Goal: Information Seeking & Learning: Learn about a topic

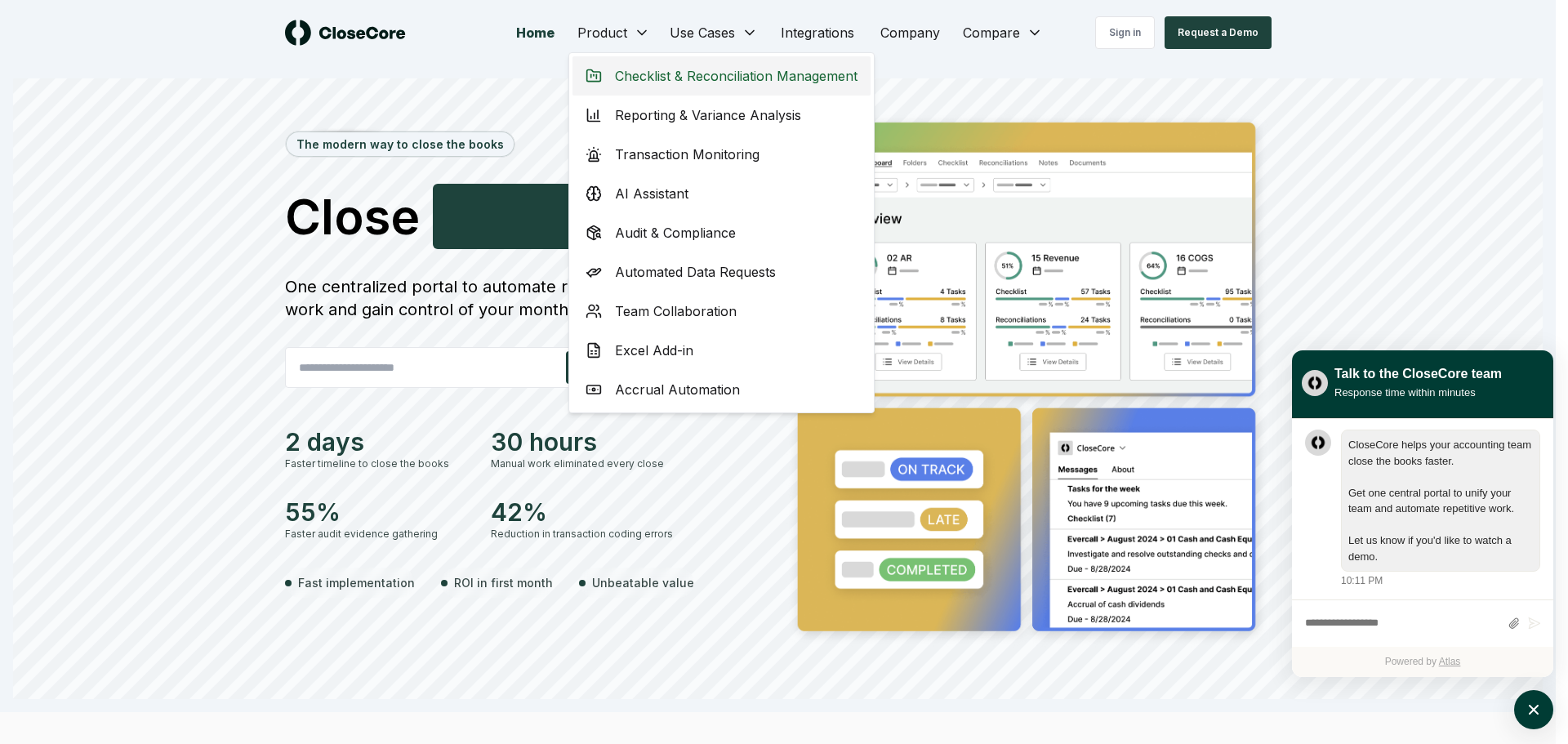
click at [716, 72] on span "Checklist & Reconciliation Management" at bounding box center [736, 76] width 242 height 20
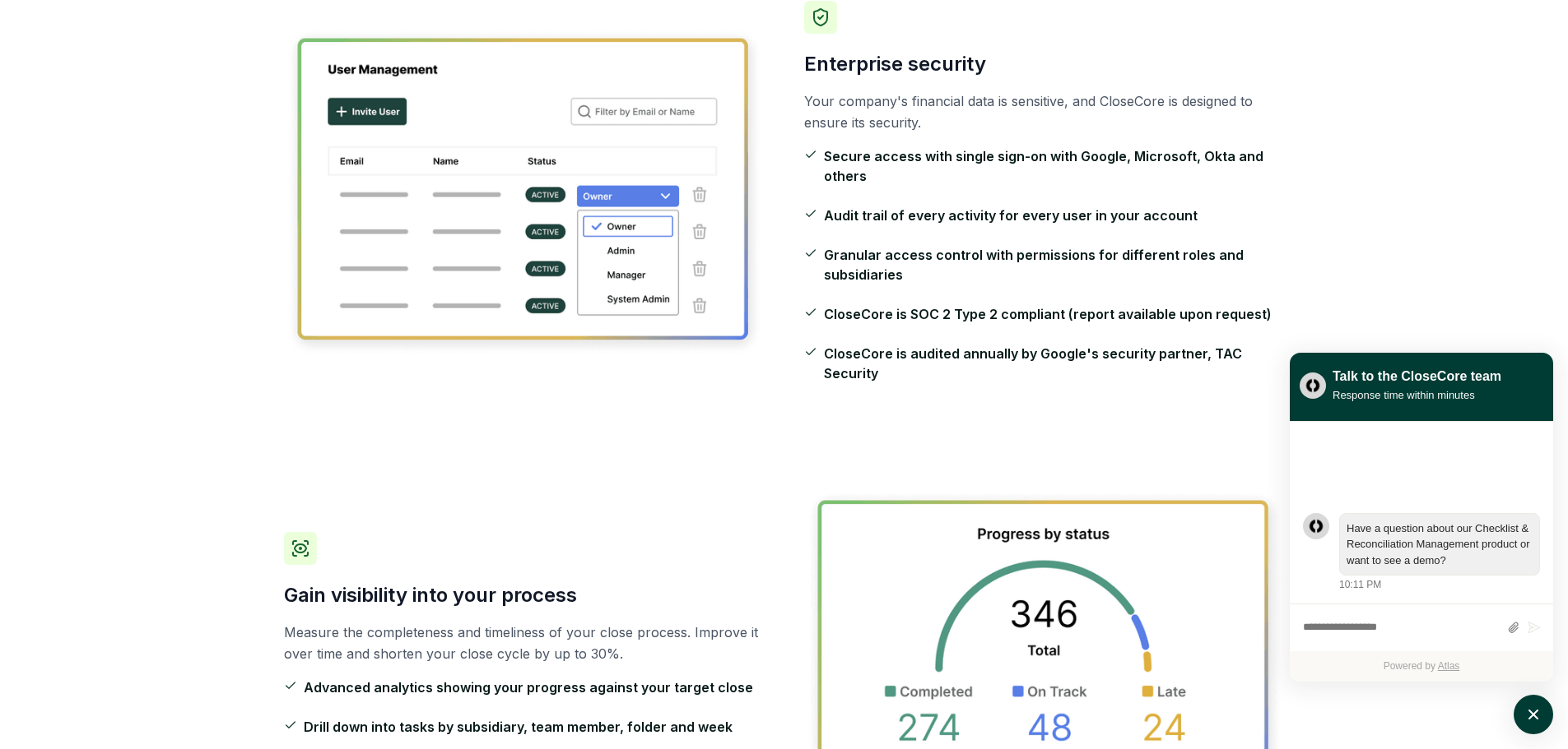
scroll to position [2303, 0]
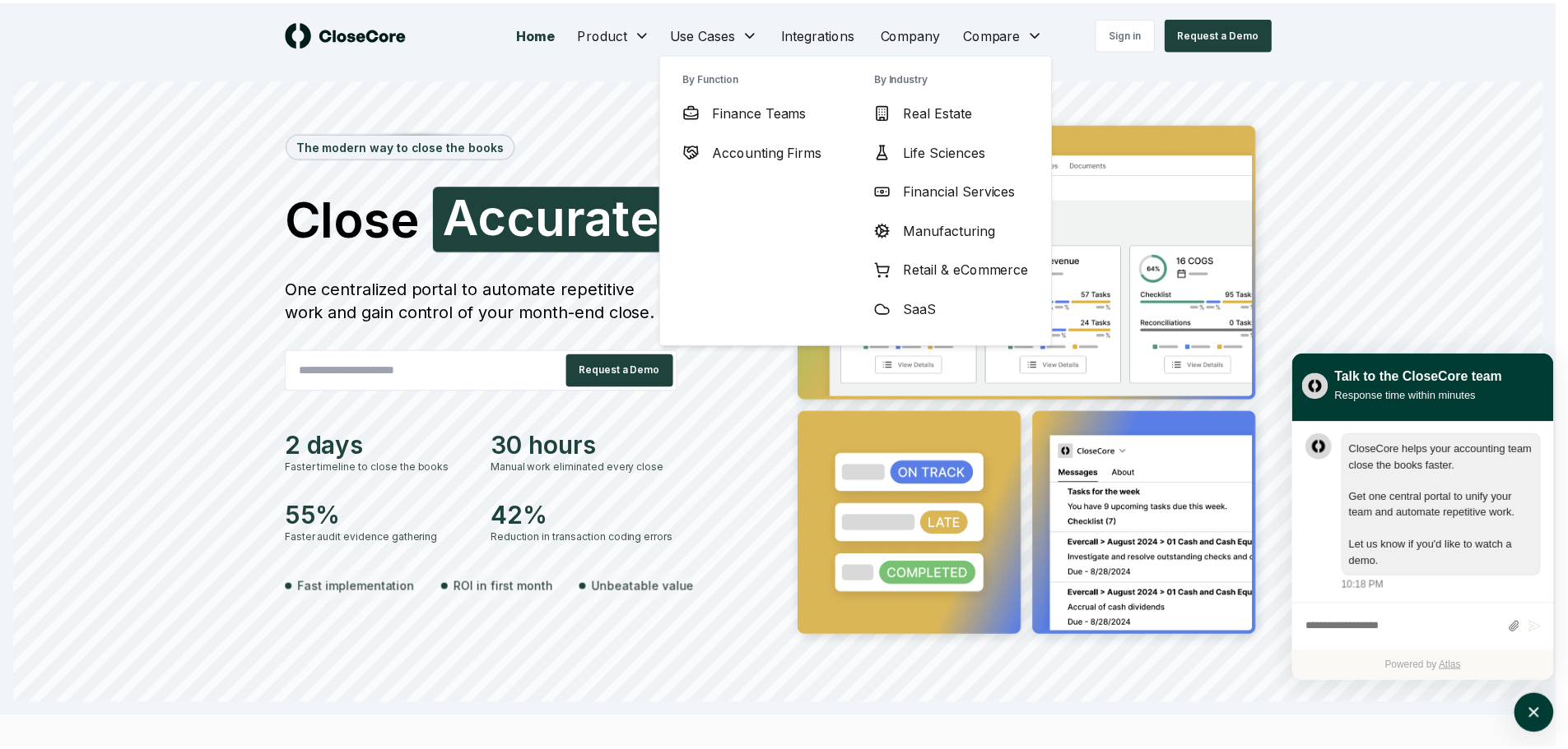
scroll to position [1, 0]
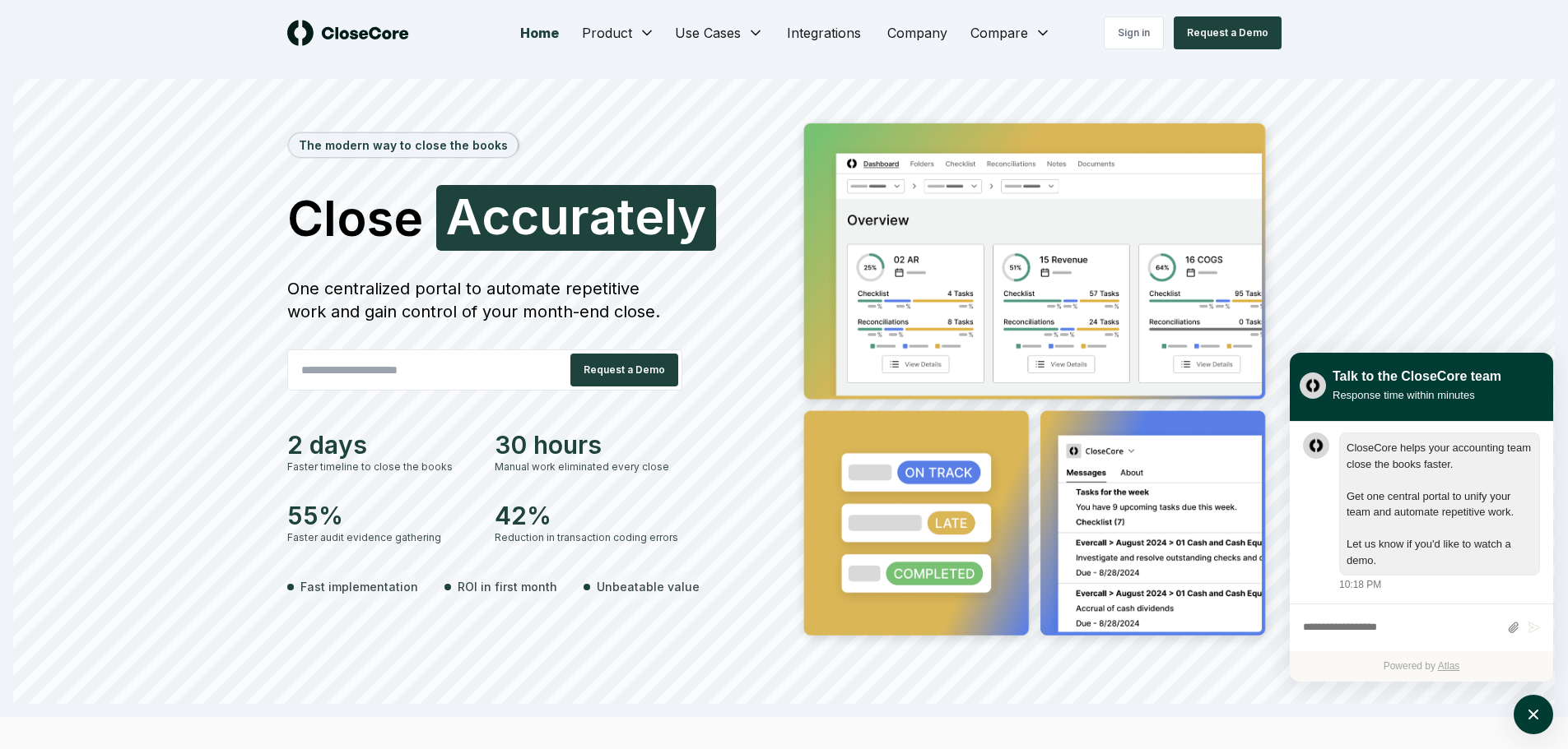
click at [373, 29] on img at bounding box center [348, 33] width 122 height 27
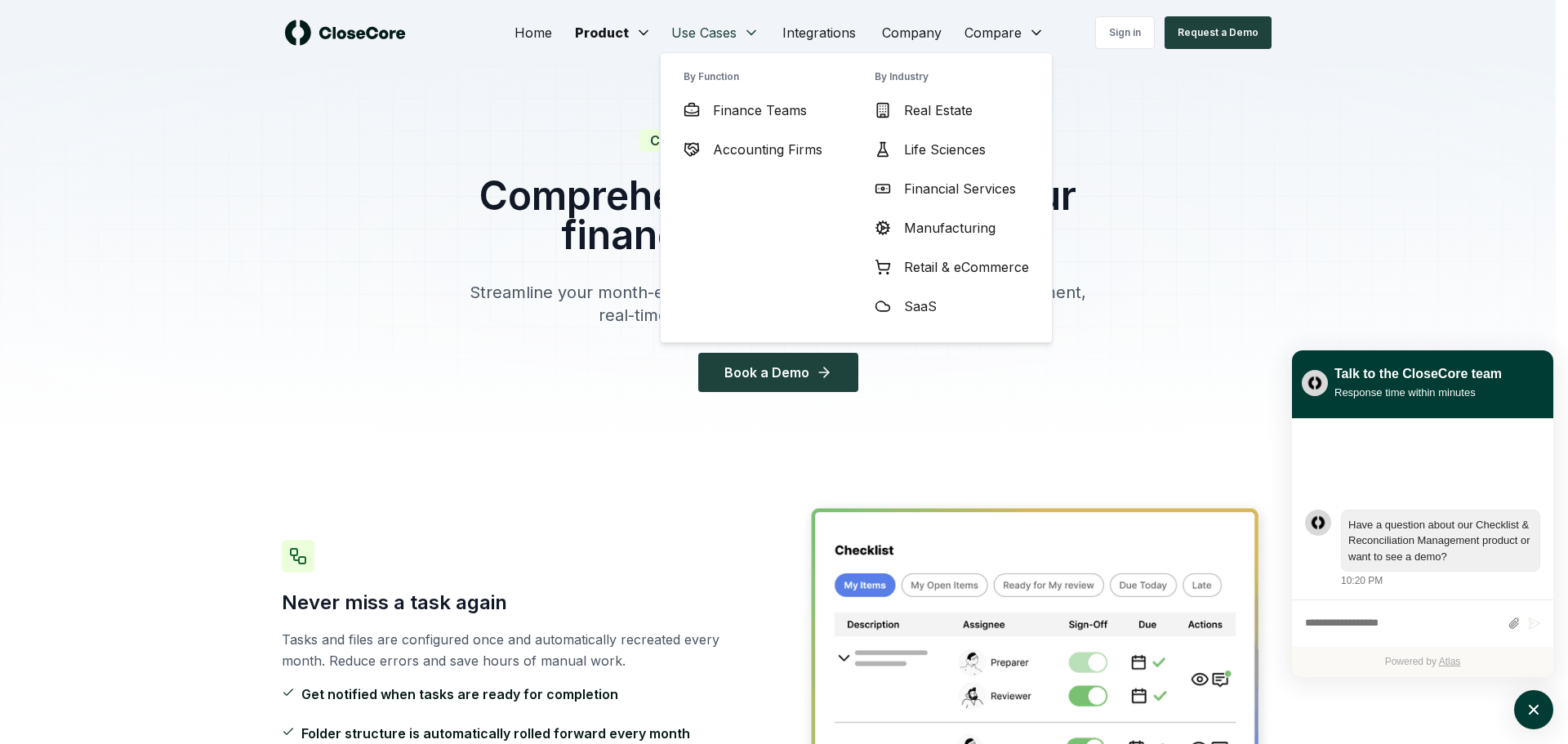
click at [737, 106] on span "Finance Teams" at bounding box center [760, 110] width 94 height 20
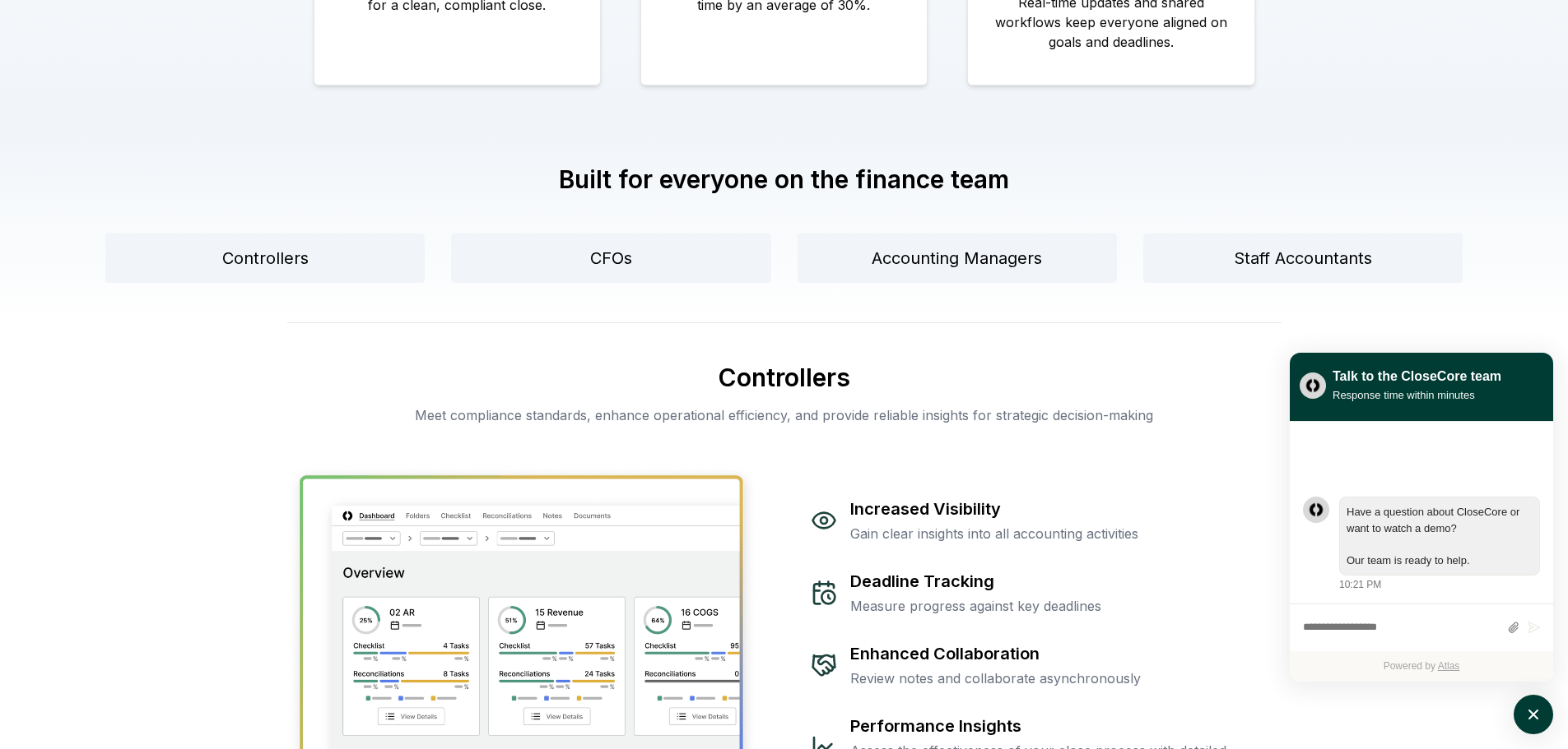
scroll to position [987, 0]
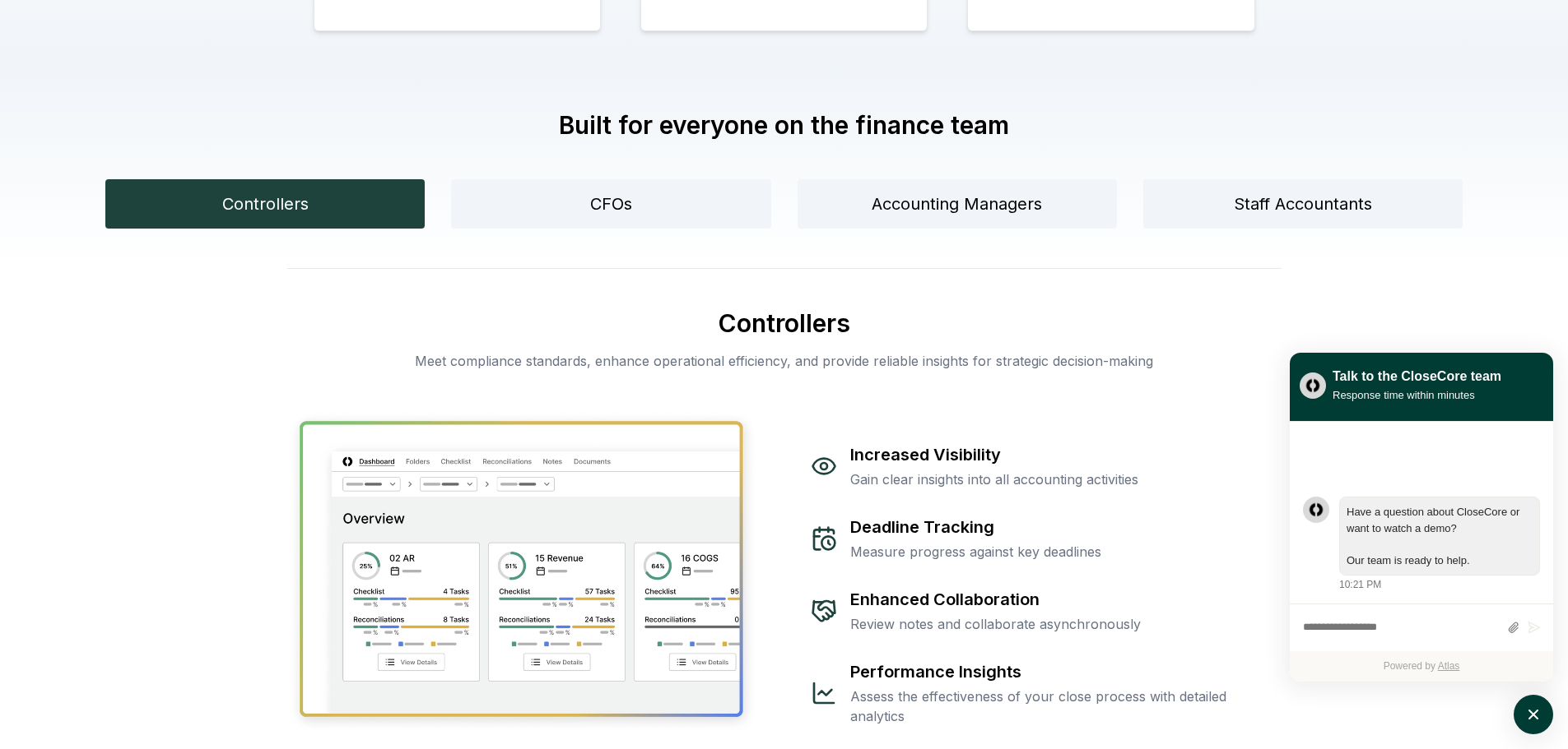
click at [382, 204] on button "Controllers" at bounding box center [264, 204] width 319 height 50
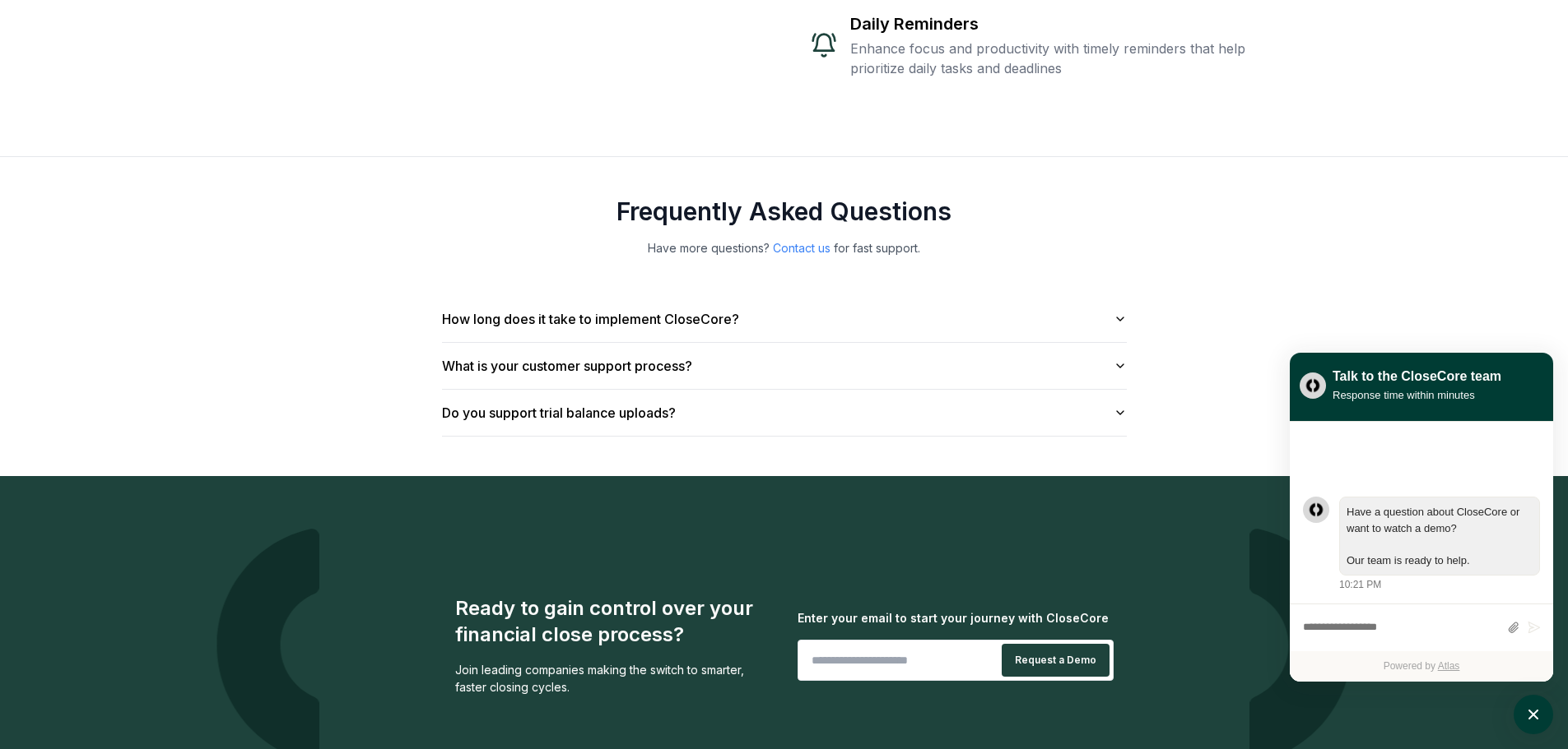
scroll to position [3229, 0]
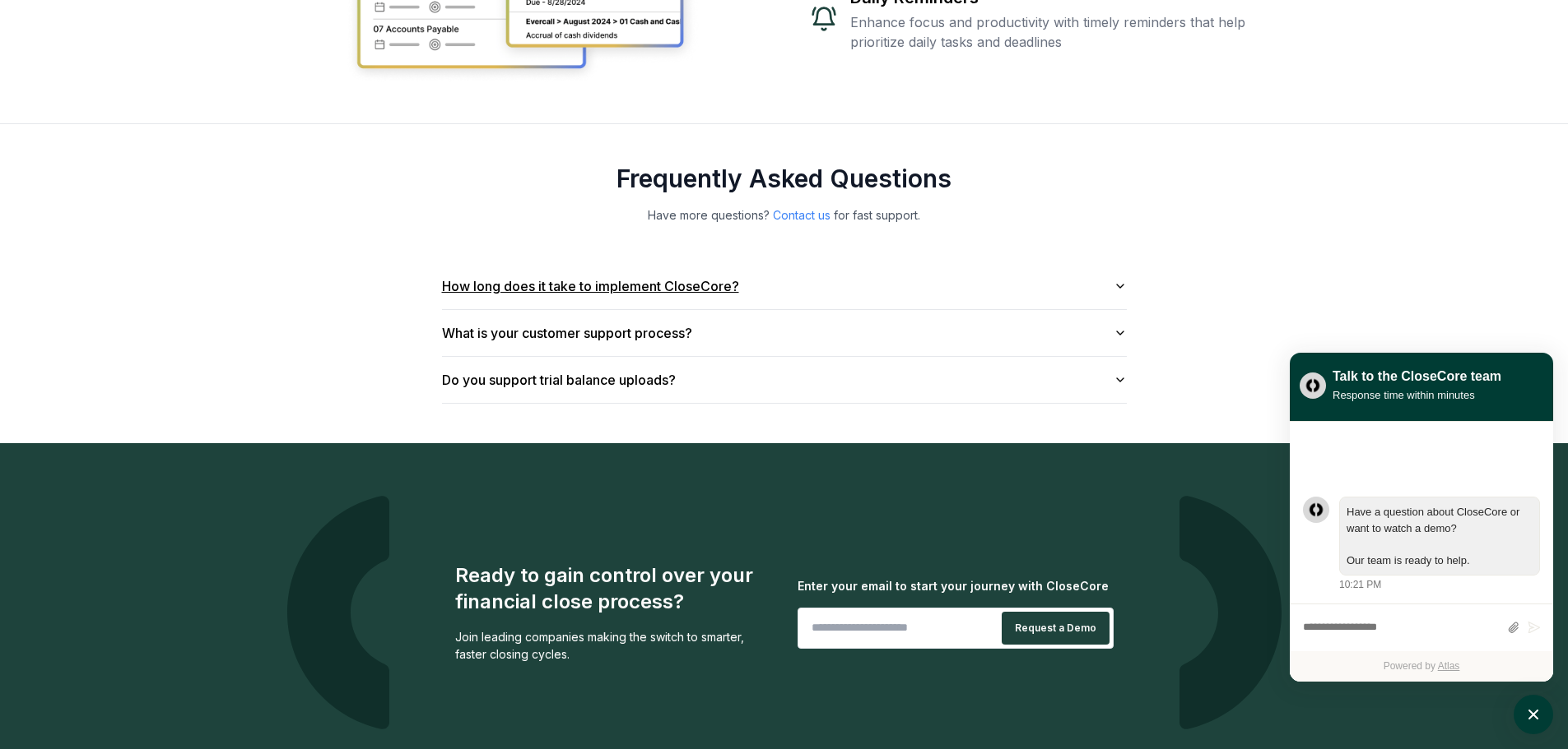
click at [598, 288] on button "How long does it take to implement CloseCore?" at bounding box center [784, 286] width 684 height 46
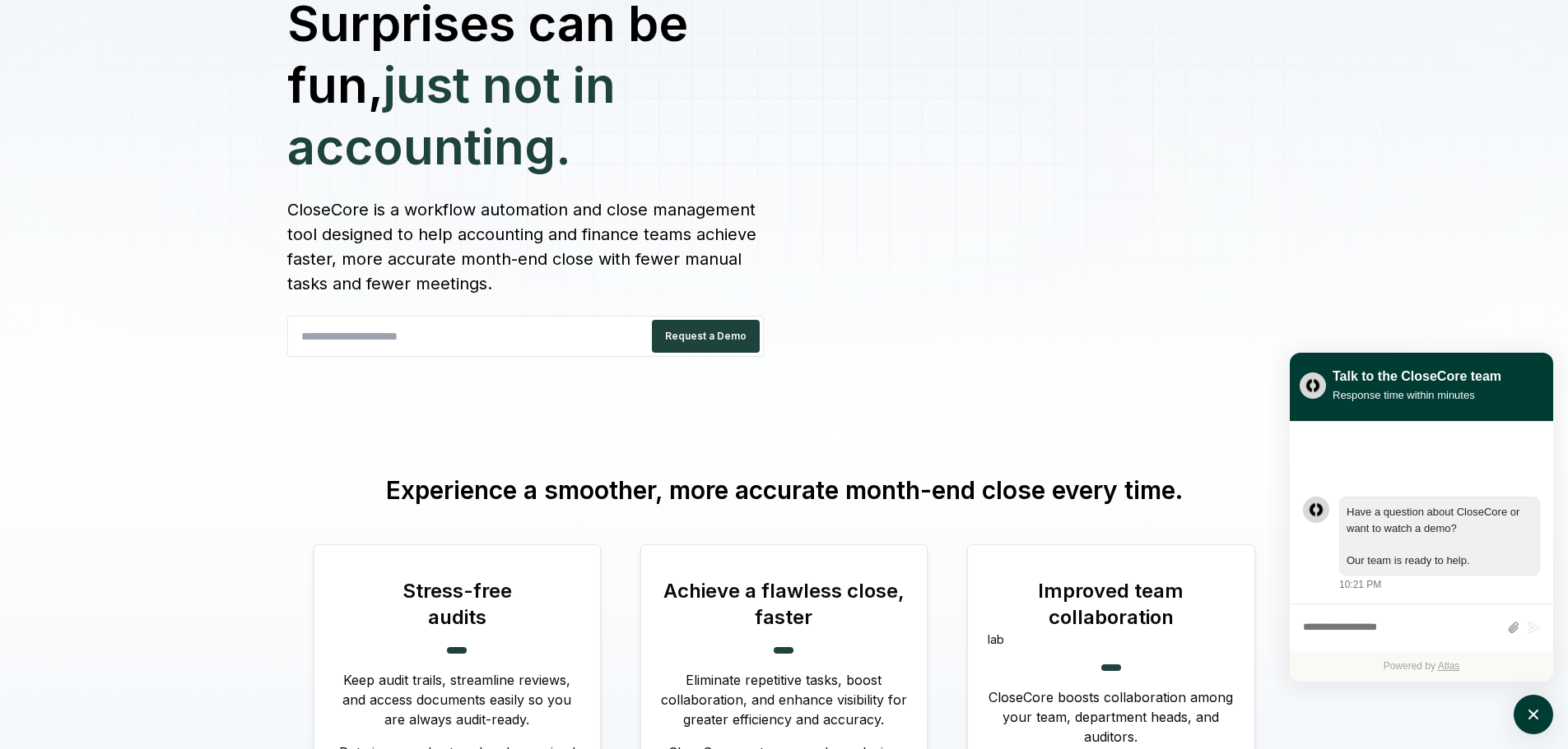
scroll to position [0, 0]
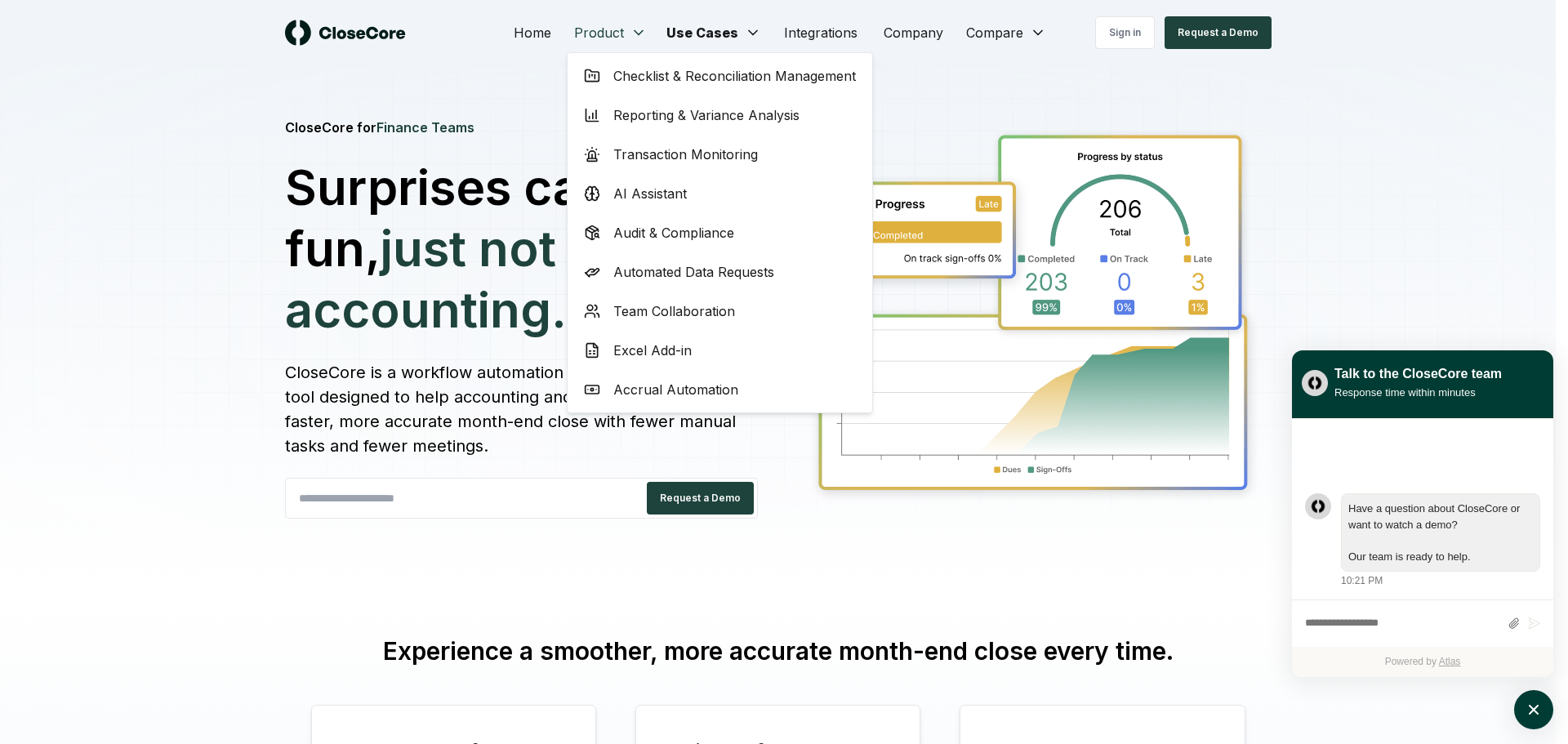
click at [626, 80] on span "Checklist & Reconciliation Management" at bounding box center [734, 76] width 242 height 20
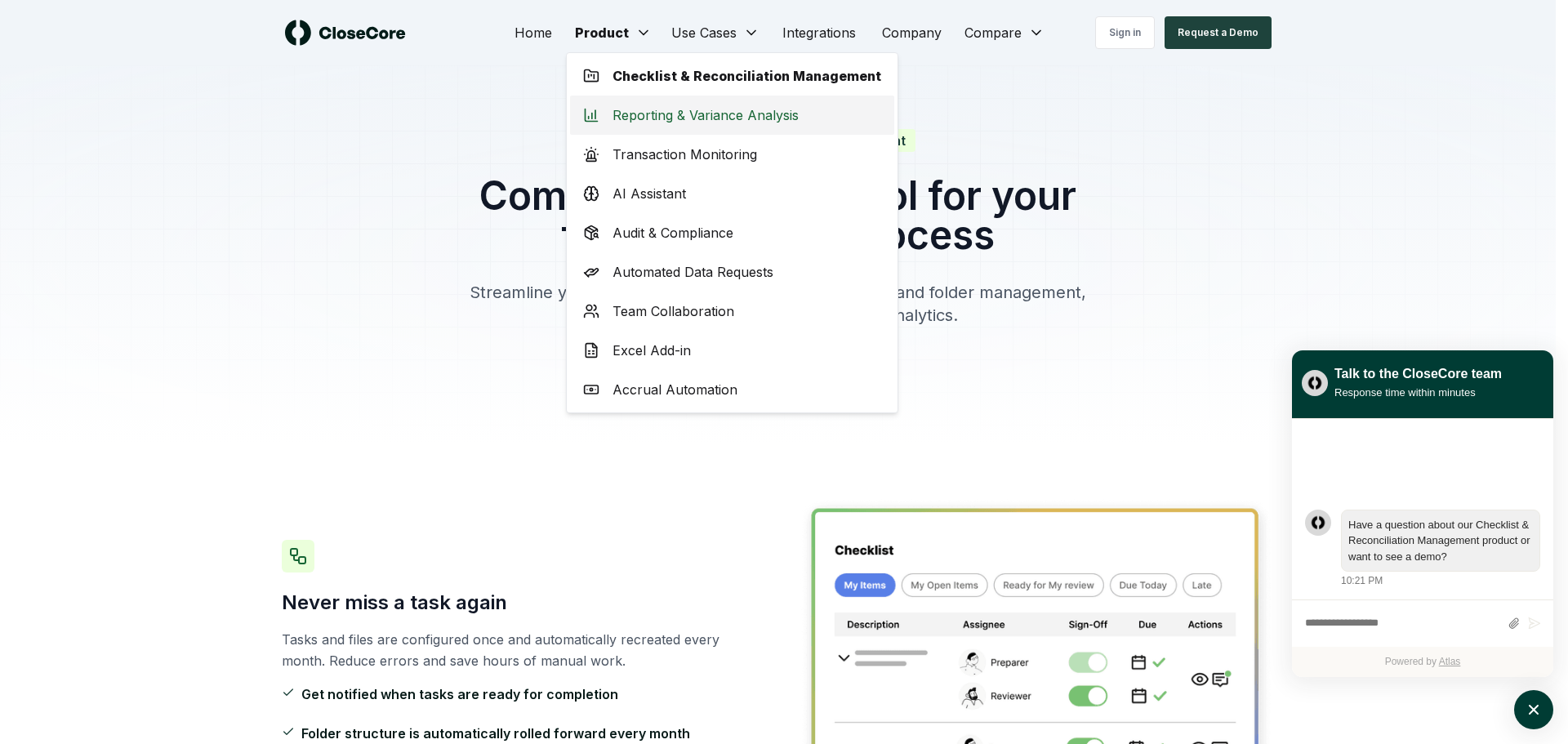
click at [653, 118] on span "Reporting & Variance Analysis" at bounding box center [705, 115] width 186 height 20
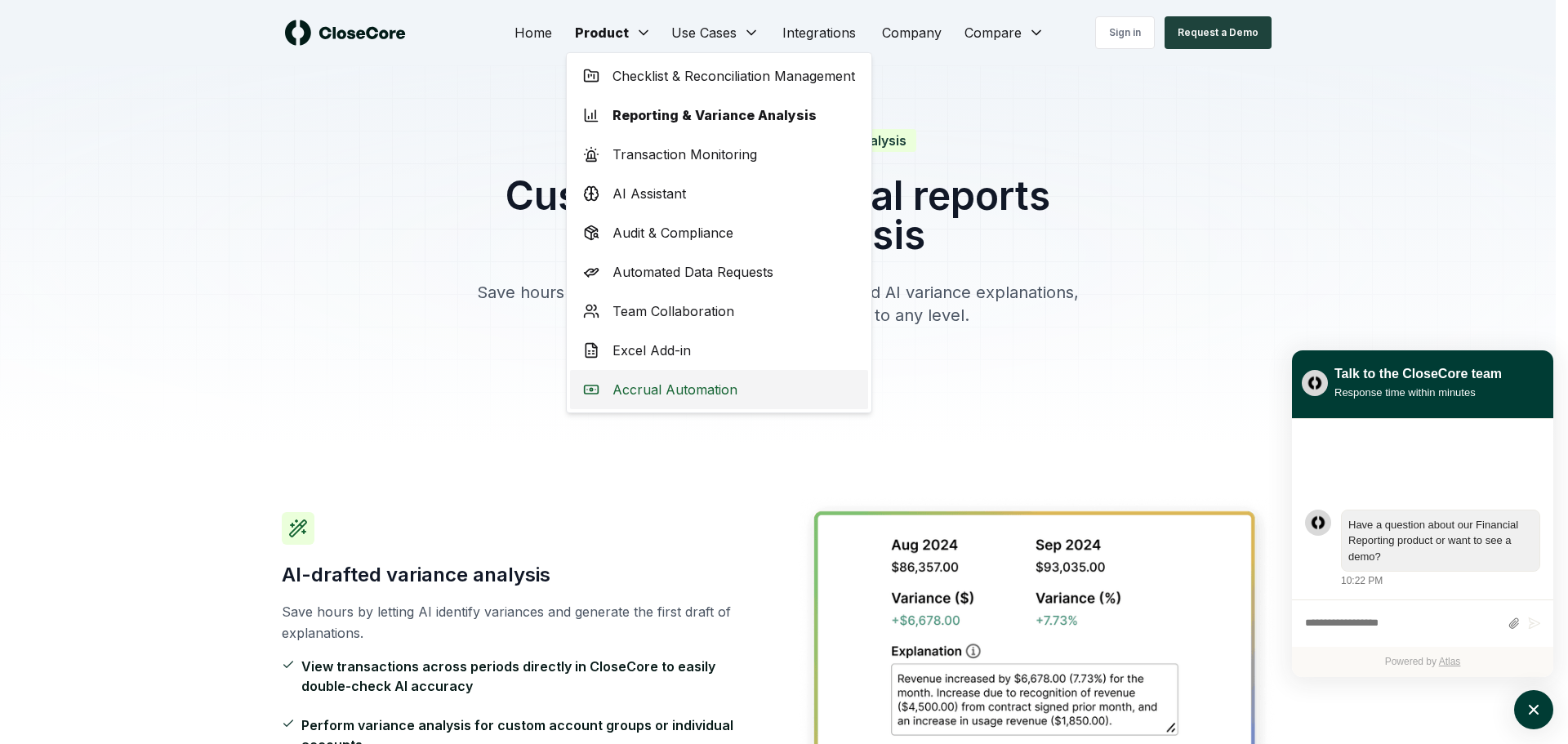
click at [699, 382] on span "Accrual Automation" at bounding box center [675, 389] width 125 height 20
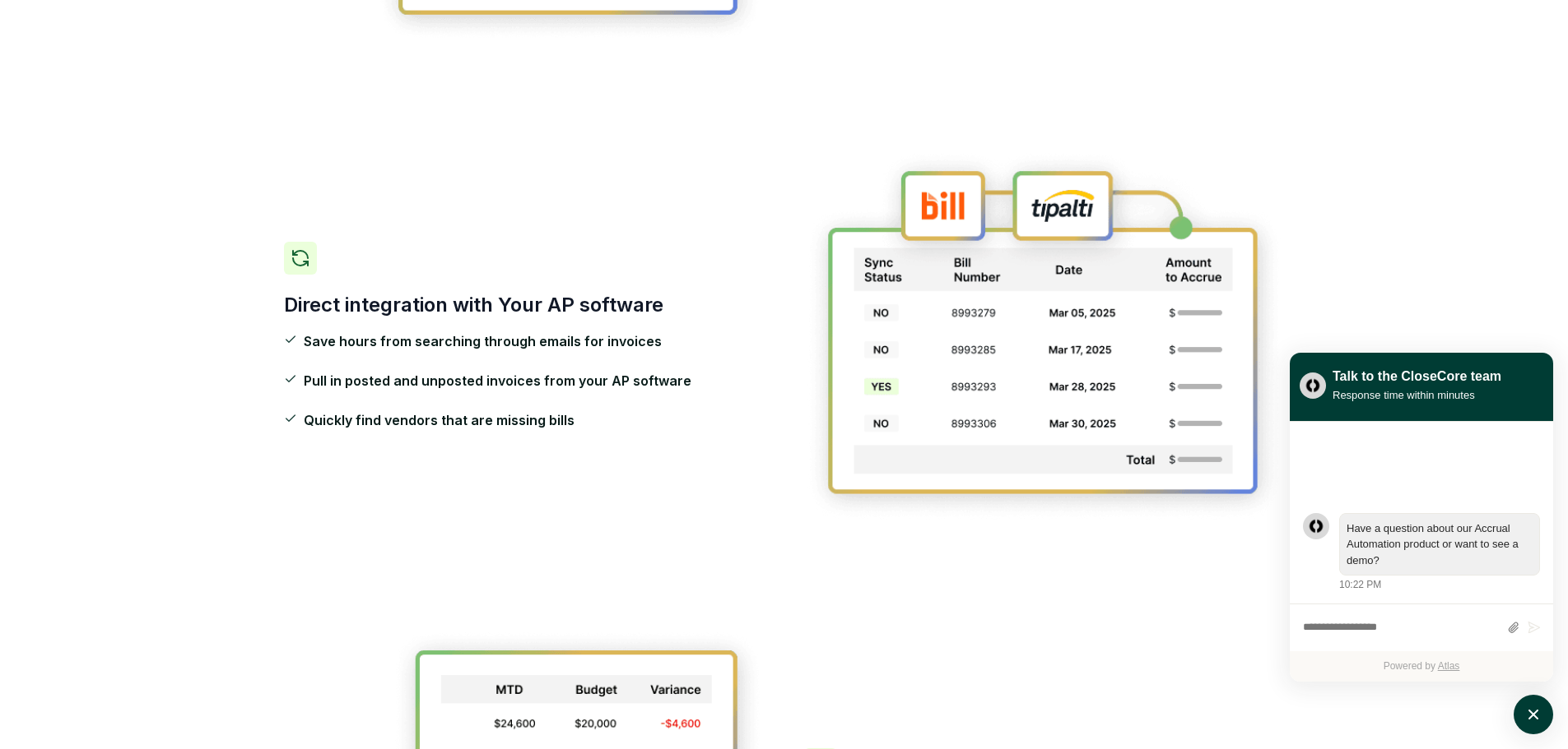
scroll to position [1069, 0]
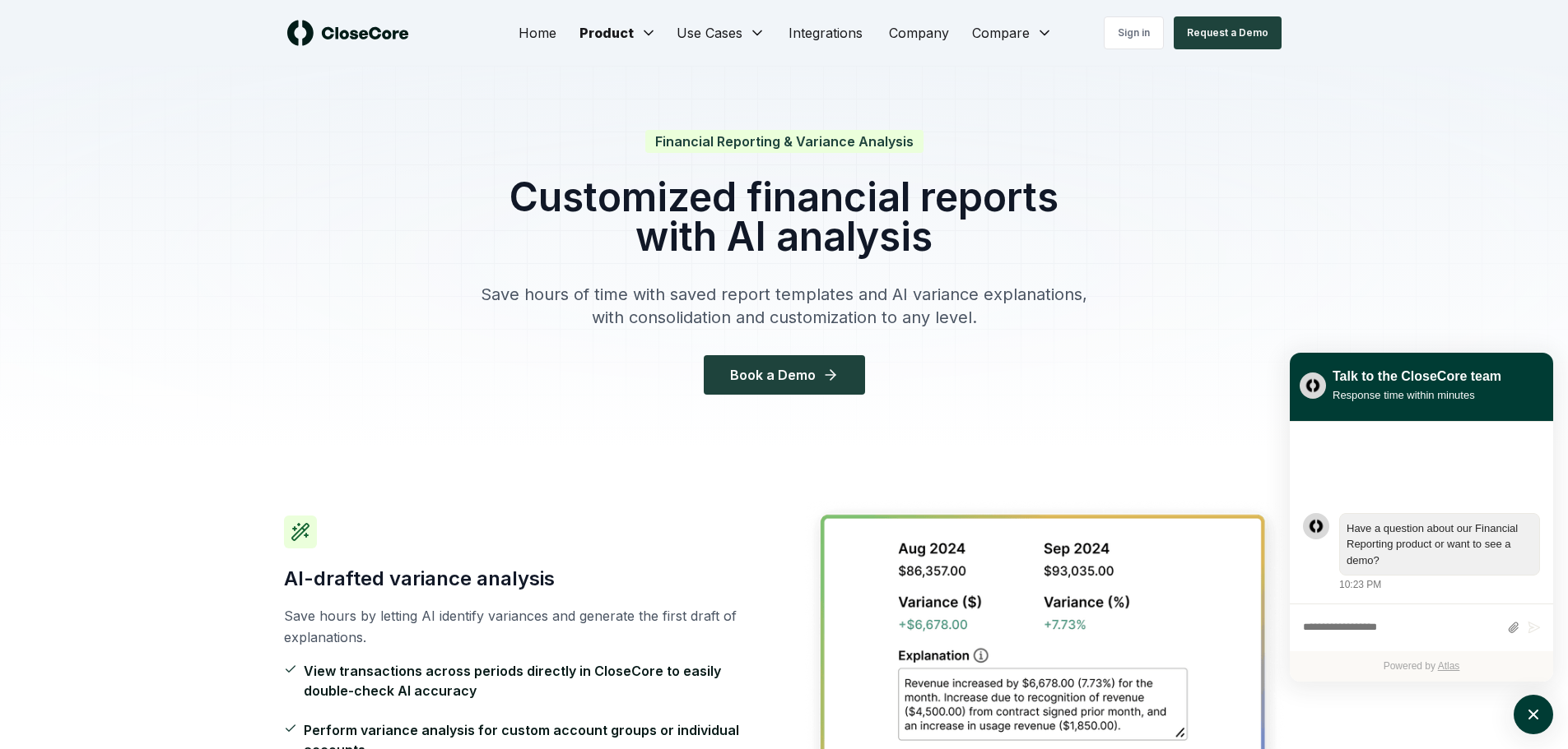
click at [363, 45] on img at bounding box center [348, 33] width 122 height 27
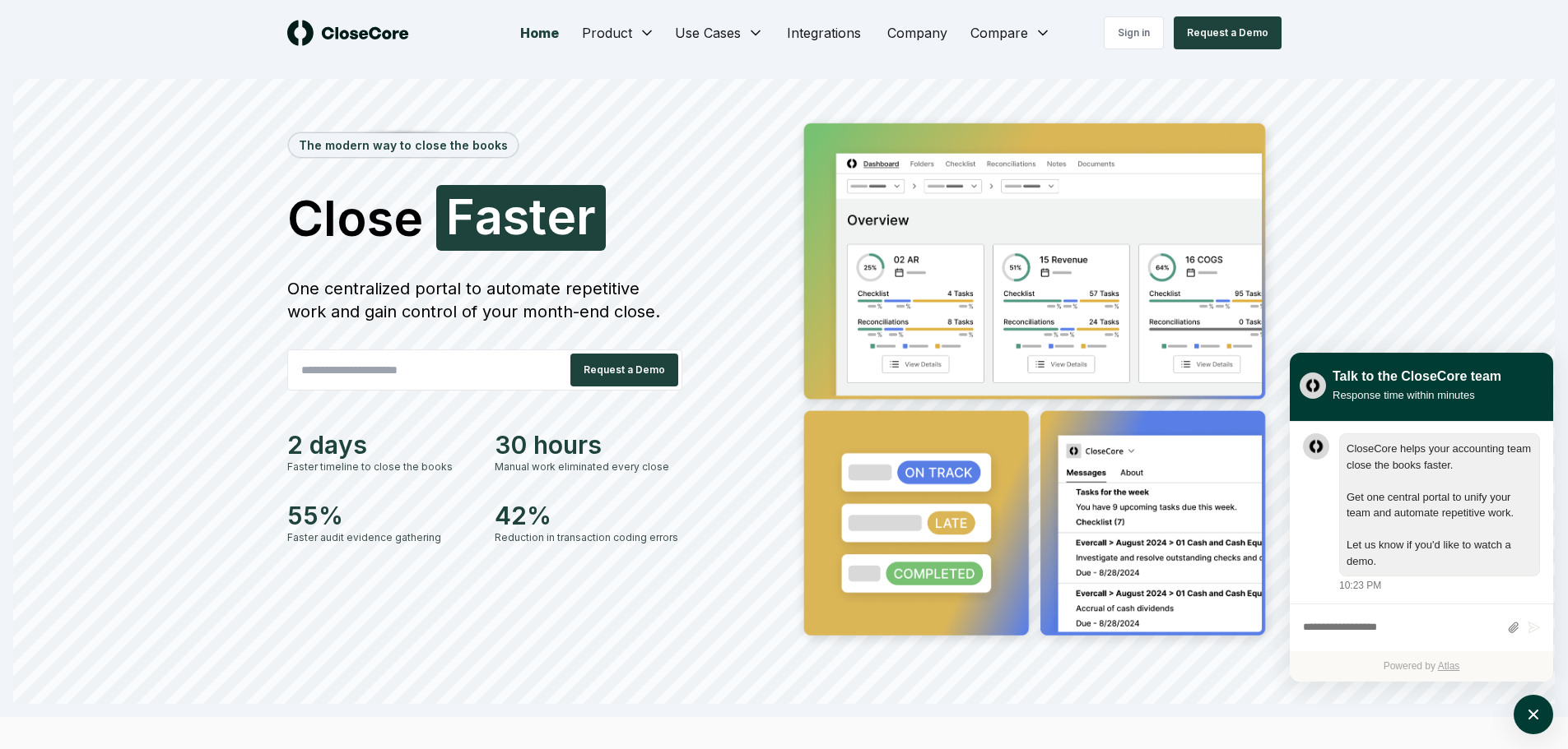
click at [371, 35] on img at bounding box center [348, 33] width 122 height 27
